Goal: Task Accomplishment & Management: Use online tool/utility

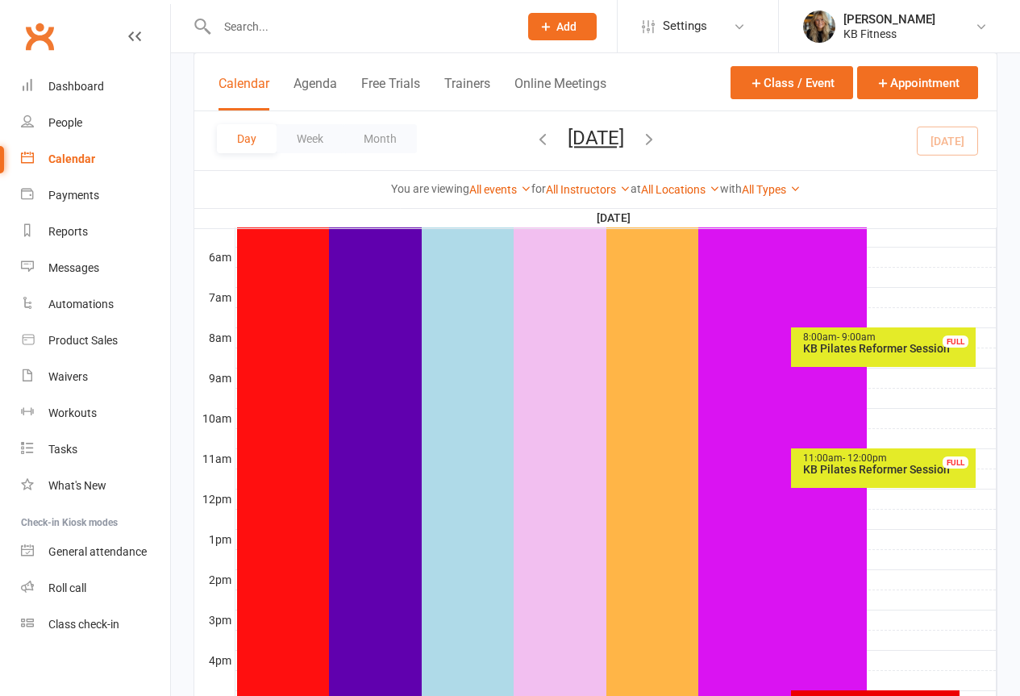
click at [871, 358] on div "8:00am - 9:00am KB Pilates Reformer Session FULL" at bounding box center [883, 346] width 185 height 39
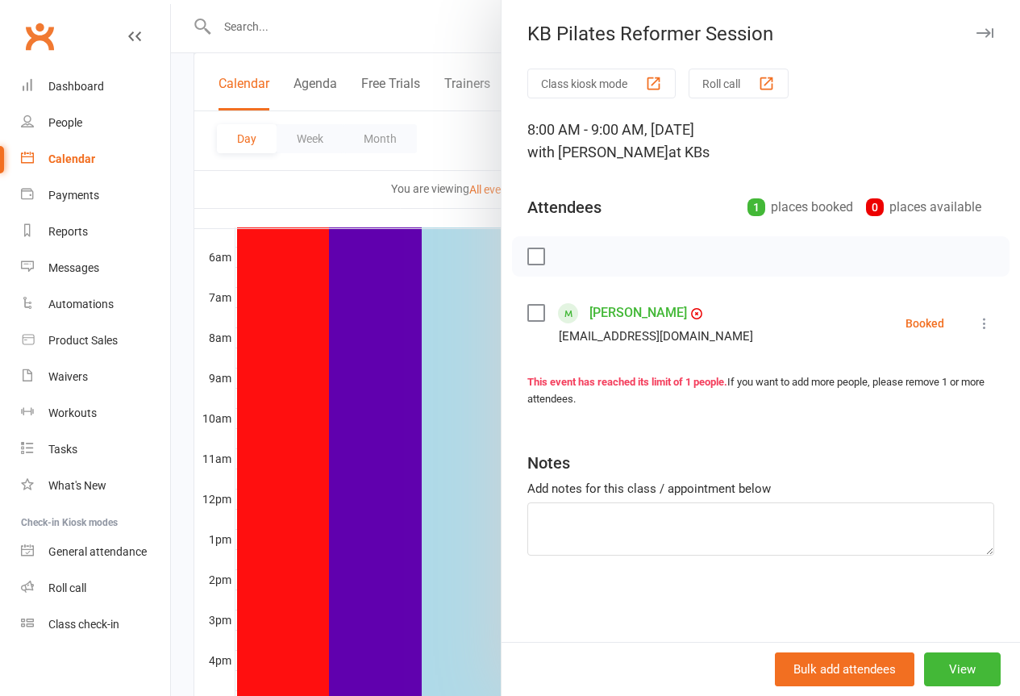
click at [976, 326] on icon at bounding box center [984, 323] width 16 height 16
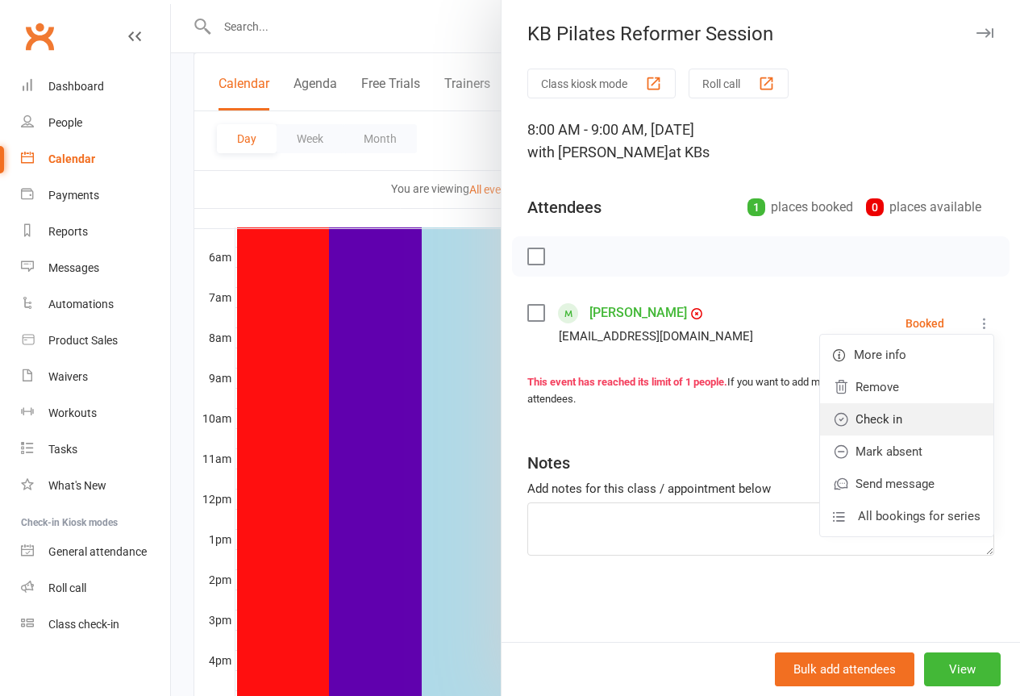
click at [870, 421] on link "Check in" at bounding box center [906, 419] width 173 height 32
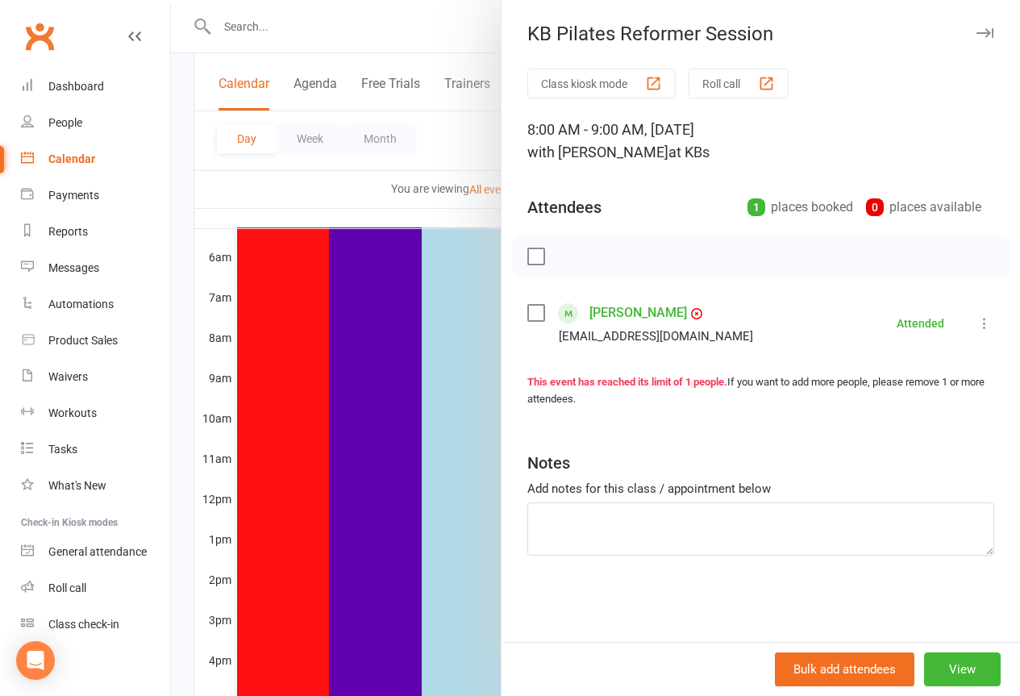
click at [976, 35] on icon "button" at bounding box center [984, 33] width 17 height 10
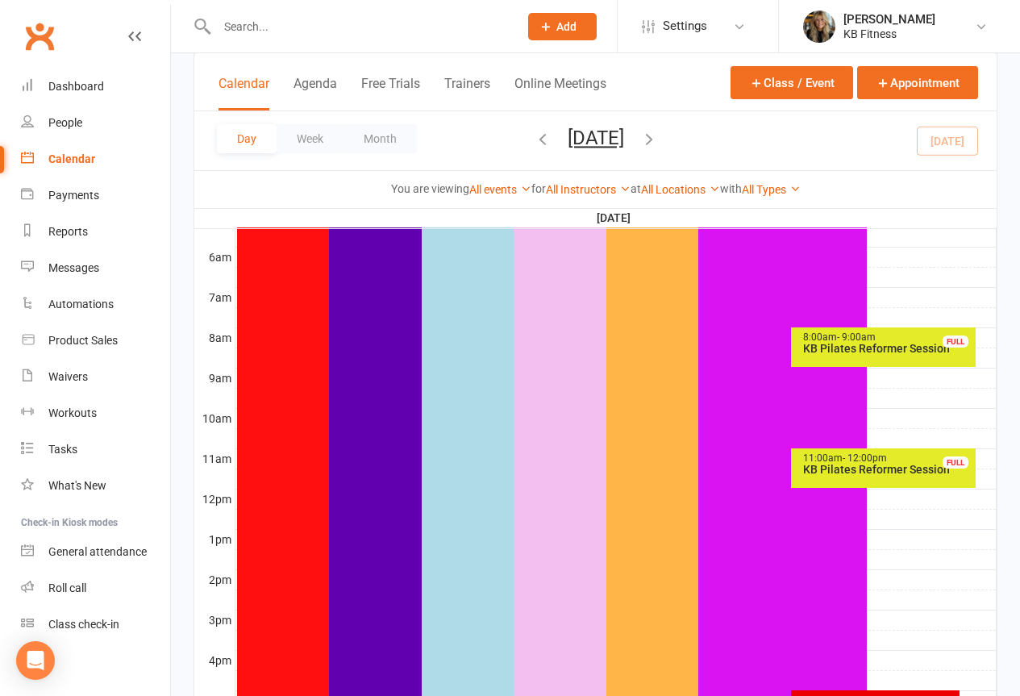
click at [862, 476] on div "11:00am - 12:00pm KB Pilates Reformer Session FULL" at bounding box center [883, 467] width 185 height 39
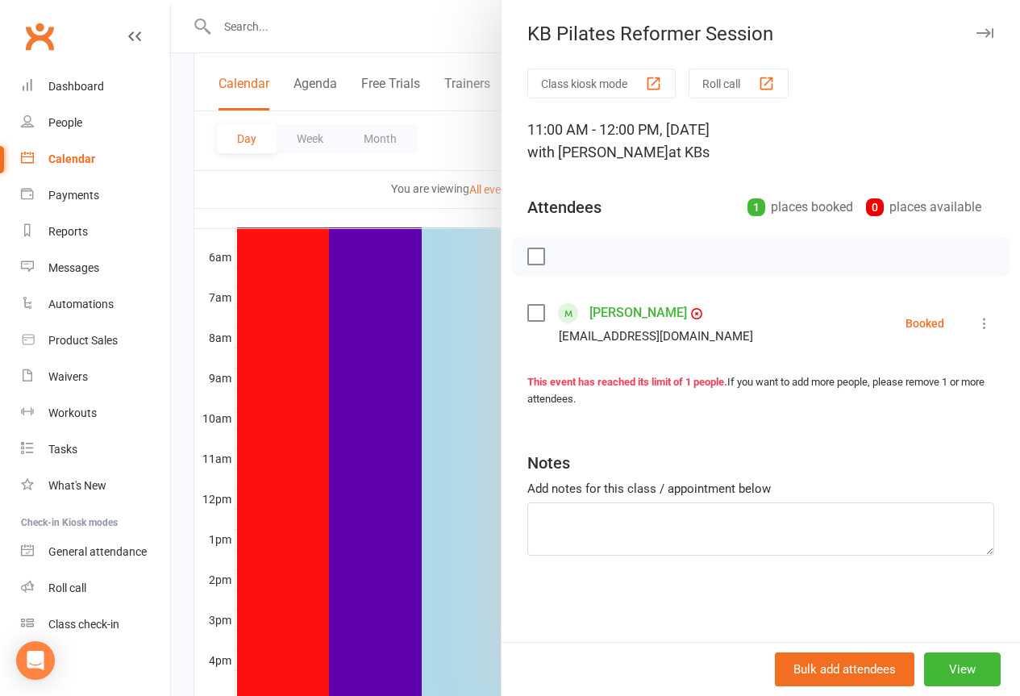
click at [976, 34] on icon "button" at bounding box center [984, 33] width 17 height 10
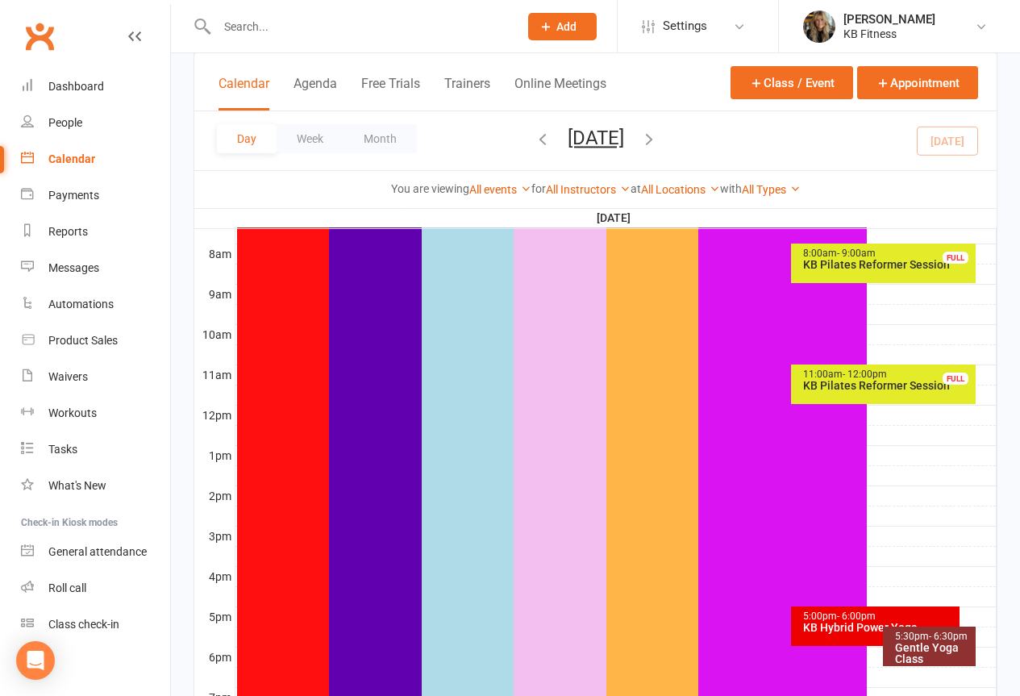
scroll to position [484, 0]
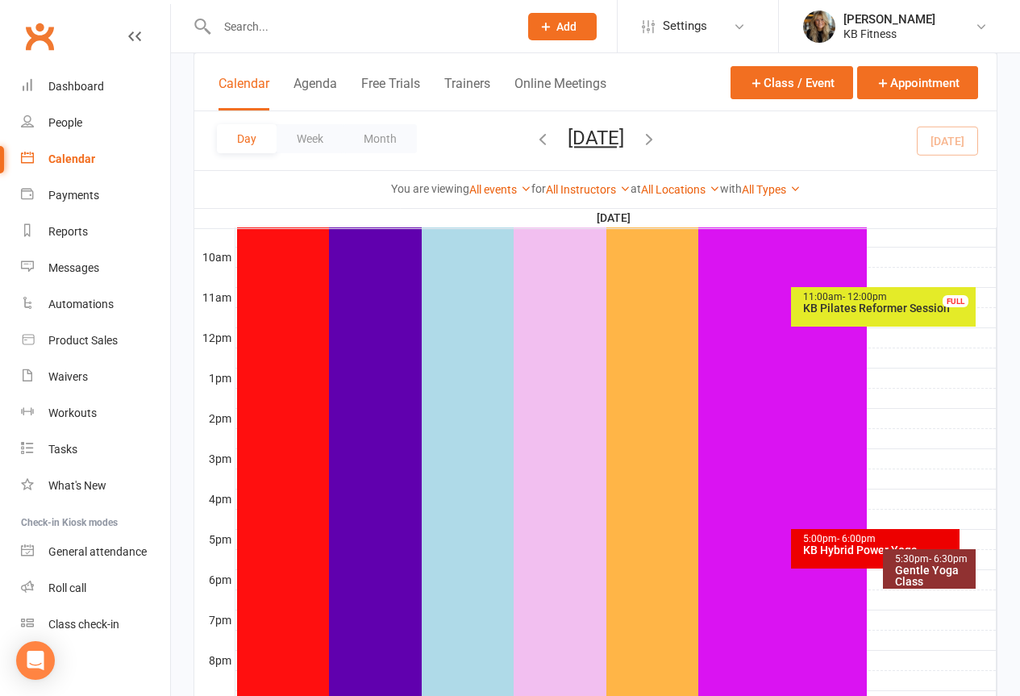
click at [844, 538] on span "- 6:00pm" at bounding box center [856, 538] width 39 height 11
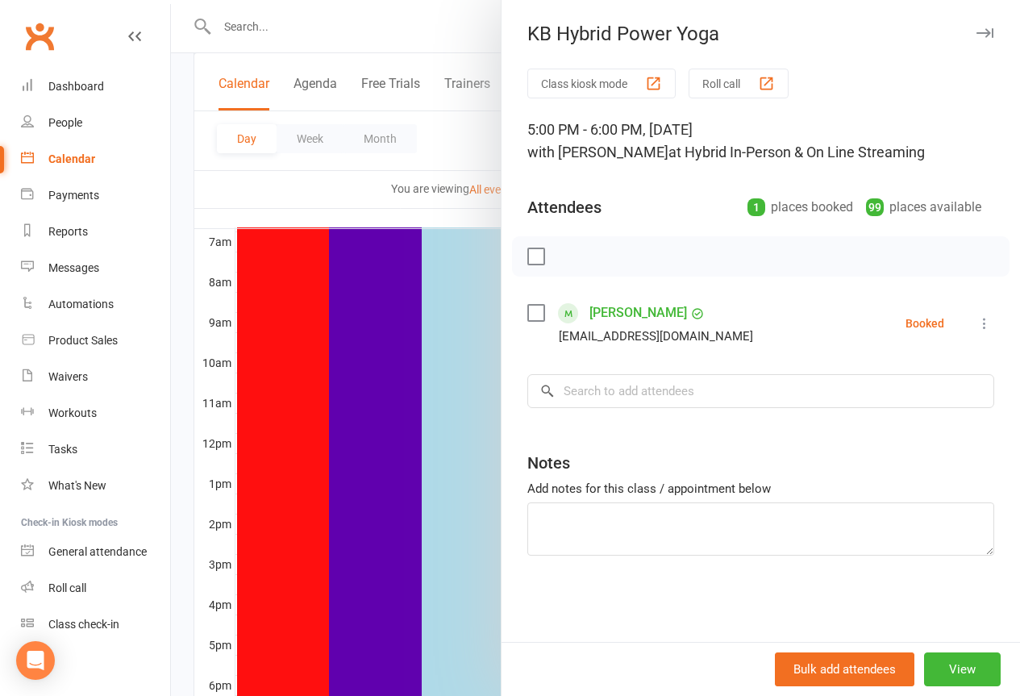
scroll to position [322, 0]
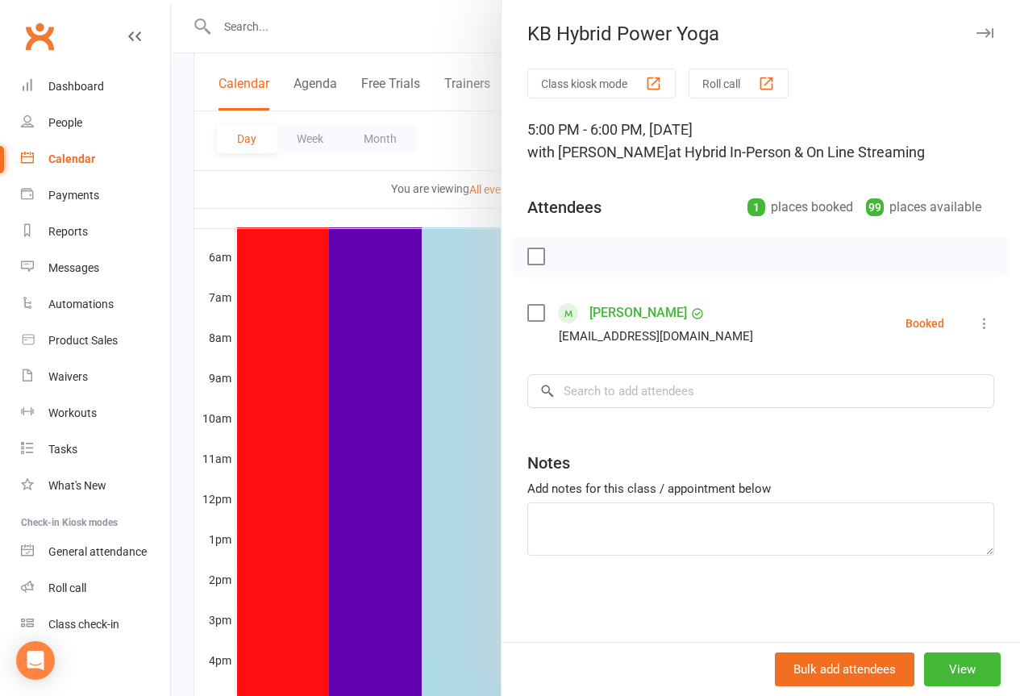
click at [979, 31] on icon "button" at bounding box center [984, 33] width 17 height 10
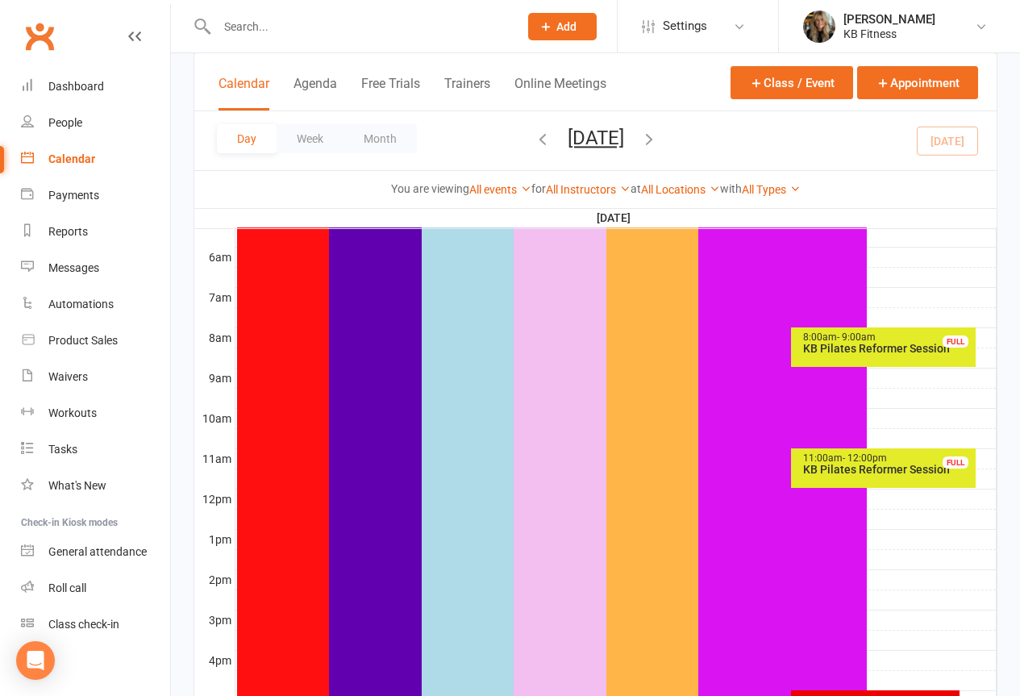
click at [852, 476] on div "11:00am - 12:00pm KB Pilates Reformer Session FULL" at bounding box center [883, 467] width 185 height 39
